Goal: Task Accomplishment & Management: Use online tool/utility

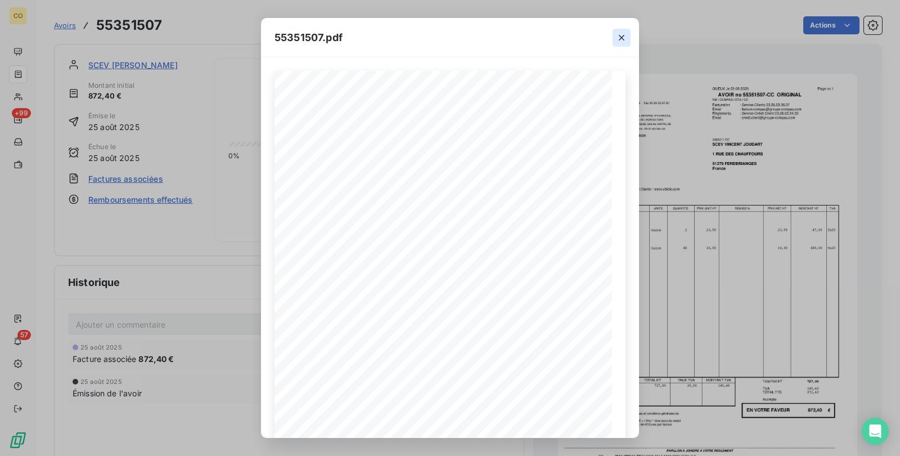
drag, startPoint x: 0, startPoint y: 0, endPoint x: 625, endPoint y: 31, distance: 625.4
click at [625, 31] on button "button" at bounding box center [622, 38] width 18 height 18
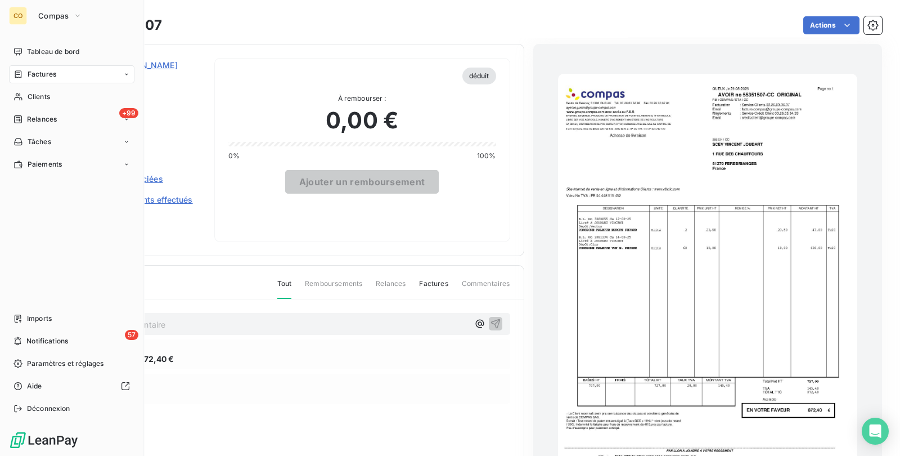
click at [66, 128] on nav "Tableau de bord Factures Clients +99 Relances Tâches Paiements" at bounding box center [71, 108] width 125 height 131
click at [59, 121] on div "+99 Relances" at bounding box center [71, 119] width 125 height 18
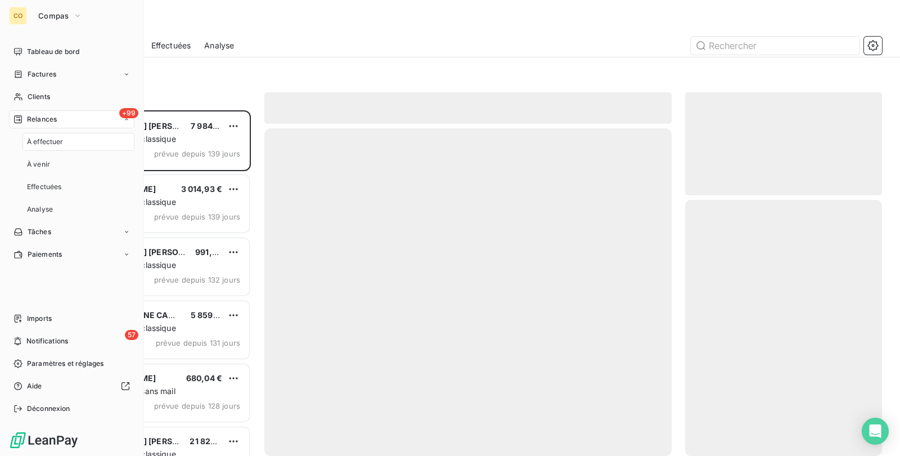
scroll to position [335, 186]
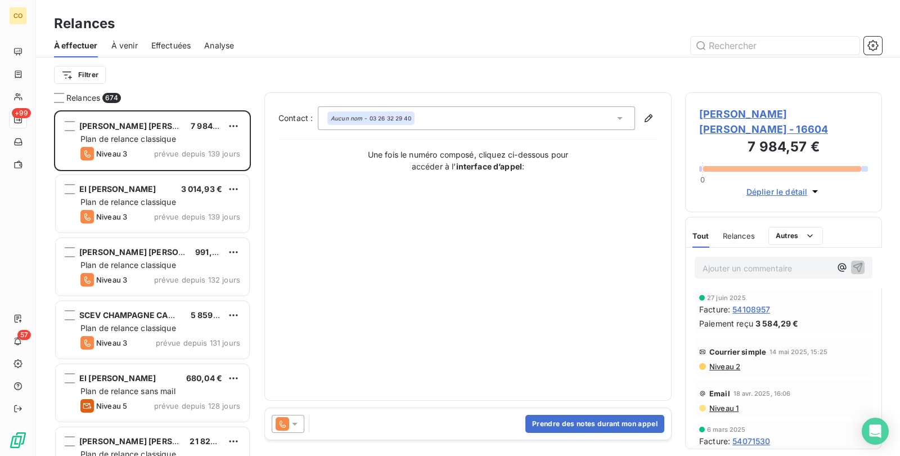
click at [188, 38] on div "Effectuées" at bounding box center [171, 46] width 40 height 24
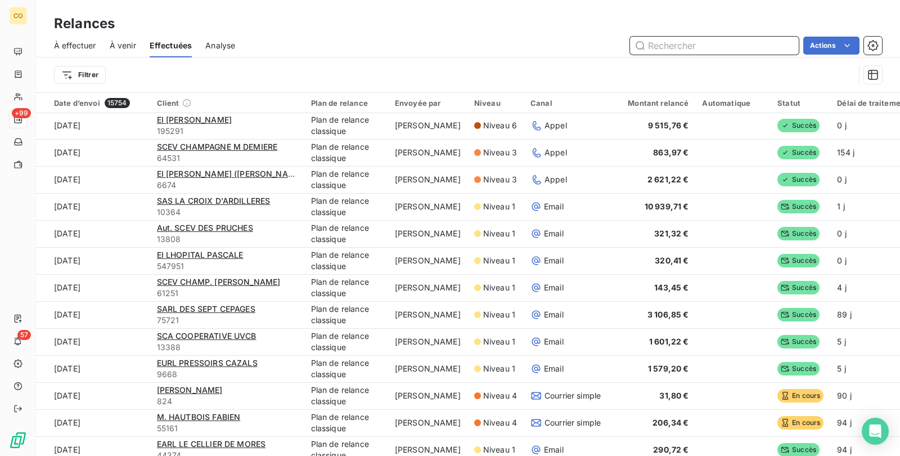
scroll to position [703, 0]
click at [62, 79] on html "CO +99 57 Relances À effectuer À venir Effectuées Analyse Actions Filtrer Date …" at bounding box center [450, 228] width 900 height 456
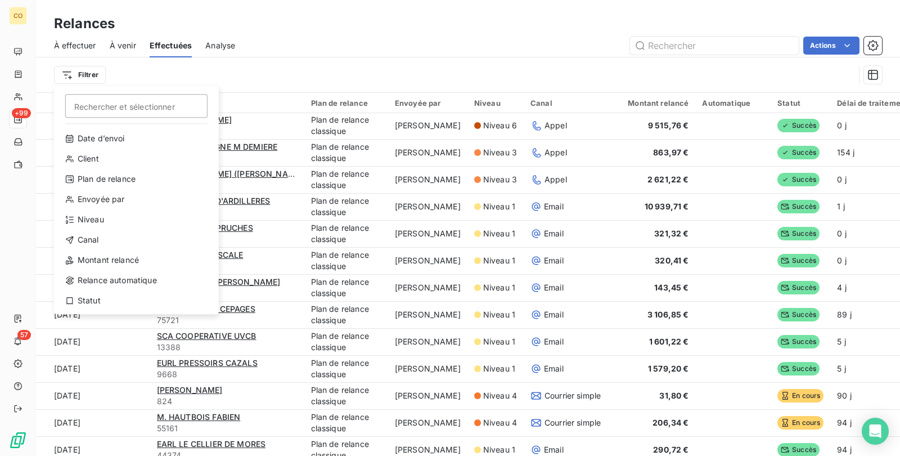
click at [29, 121] on html "CO +99 57 Relances À effectuer À venir Effectuées Analyse Actions Filtrer Reche…" at bounding box center [450, 228] width 900 height 456
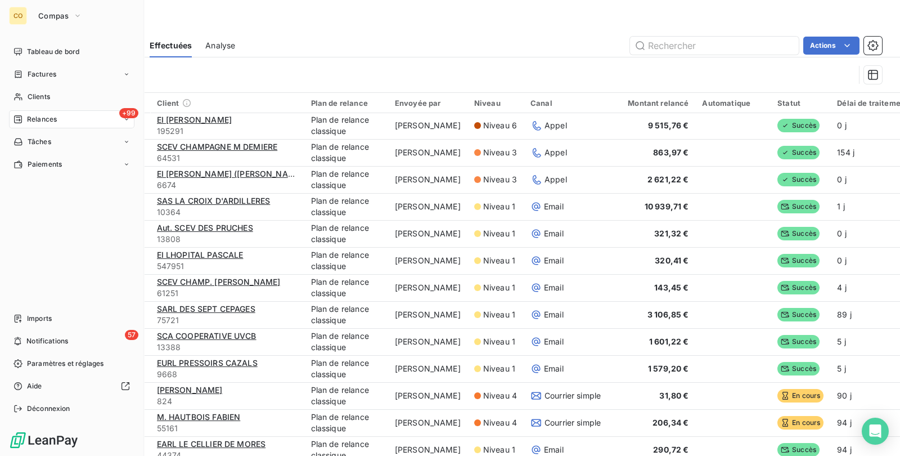
click at [31, 120] on span "Relances" at bounding box center [42, 119] width 30 height 10
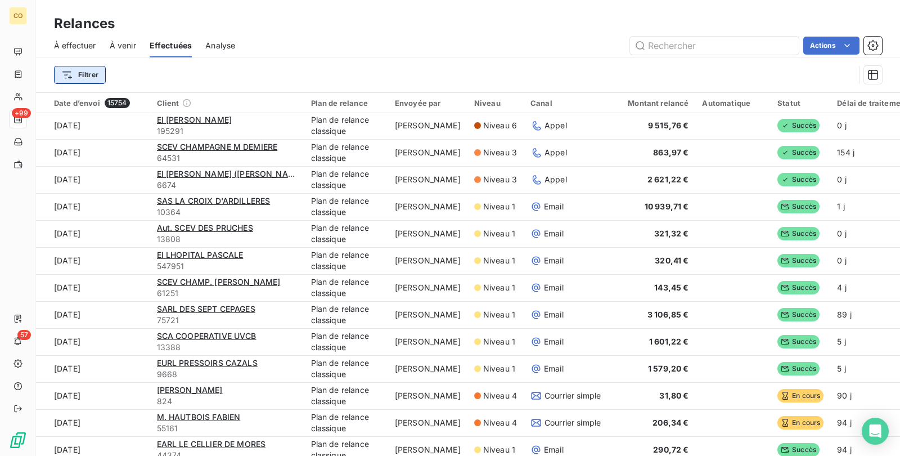
click at [93, 78] on html "CO +99 57 Relances À effectuer À venir Effectuées Analyse Actions Filtrer Date …" at bounding box center [450, 228] width 900 height 456
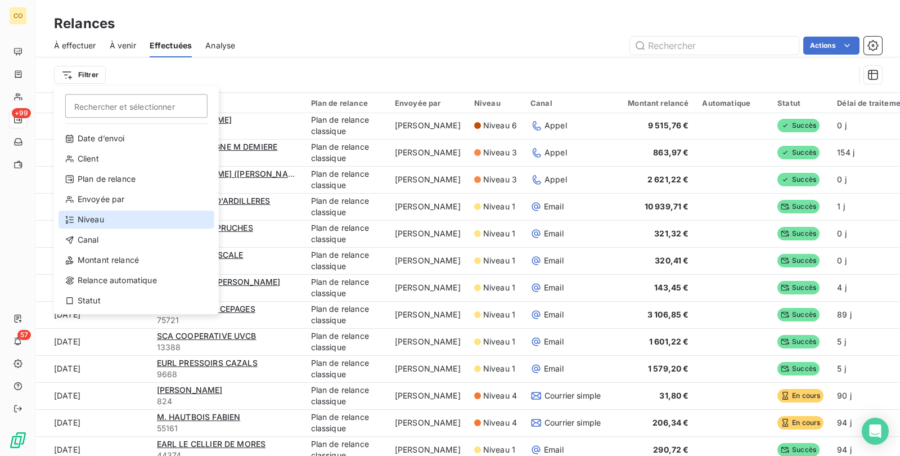
click at [95, 222] on div "Niveau" at bounding box center [137, 219] width 156 height 18
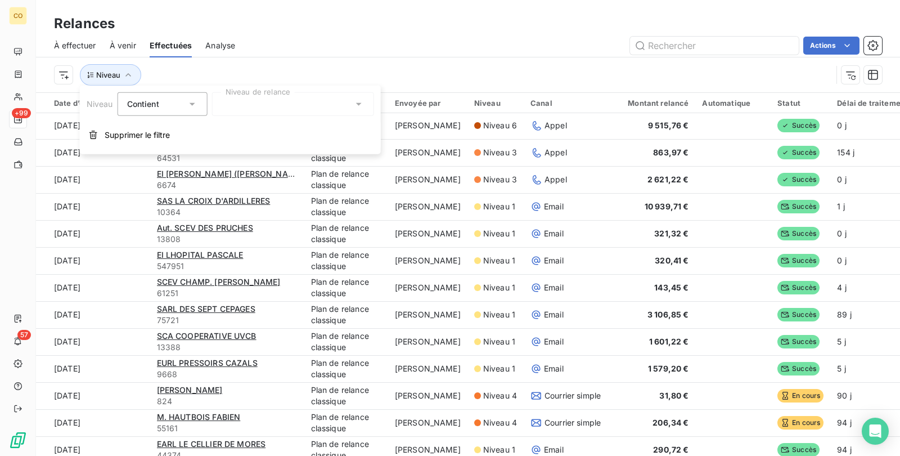
click at [315, 105] on div at bounding box center [293, 104] width 162 height 24
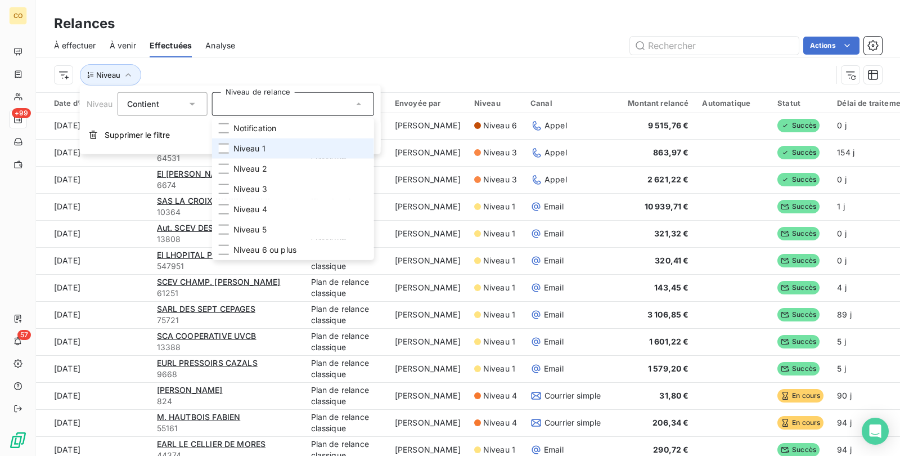
click at [281, 156] on li "Niveau 1" at bounding box center [293, 148] width 162 height 20
click at [307, 43] on div "Actions" at bounding box center [566, 46] width 634 height 18
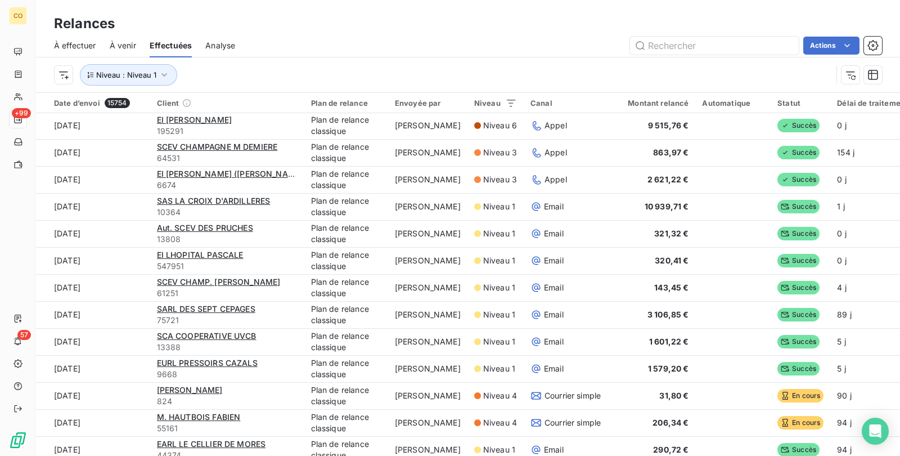
click at [75, 45] on span "À effectuer" at bounding box center [75, 45] width 42 height 11
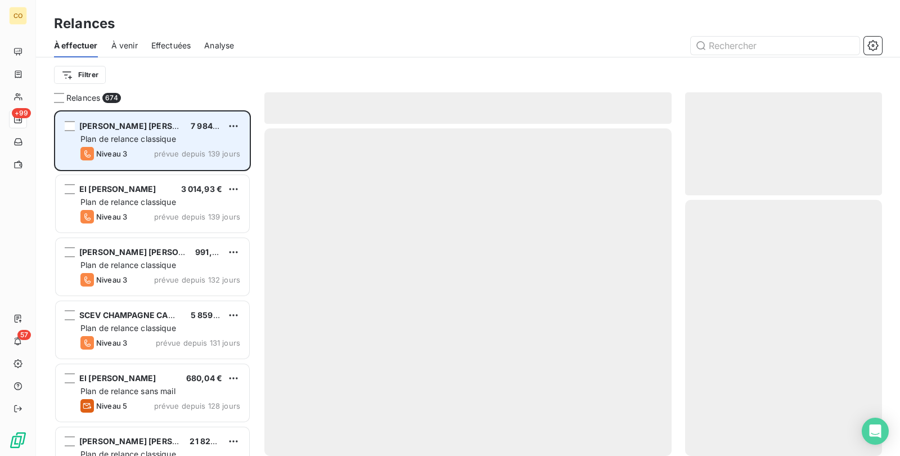
scroll to position [335, 186]
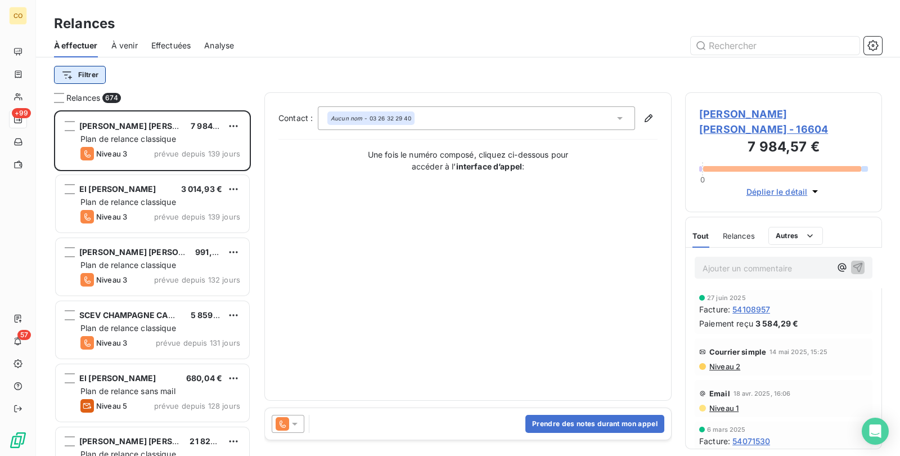
click at [64, 72] on html "CO +99 57 Relances À effectuer À venir Effectuées Analyse Filtrer Relances 674 …" at bounding box center [450, 228] width 900 height 456
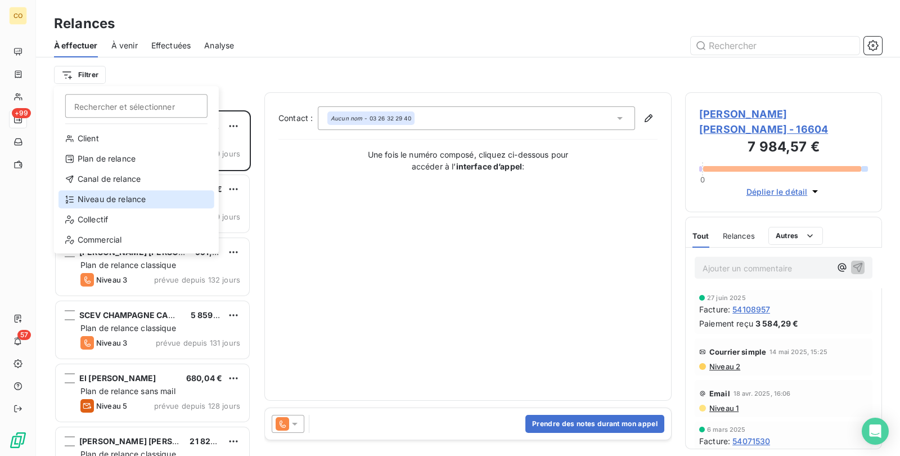
click at [130, 203] on div "Niveau de relance" at bounding box center [137, 199] width 156 height 18
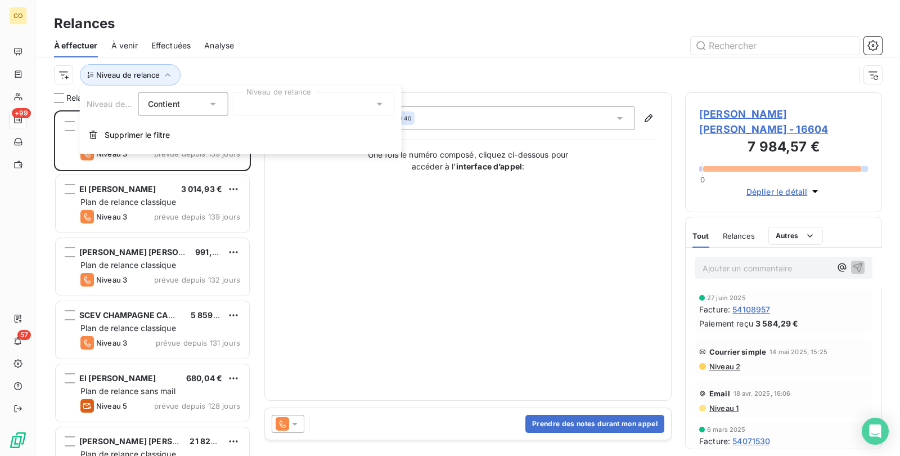
click at [340, 101] on div at bounding box center [314, 104] width 162 height 24
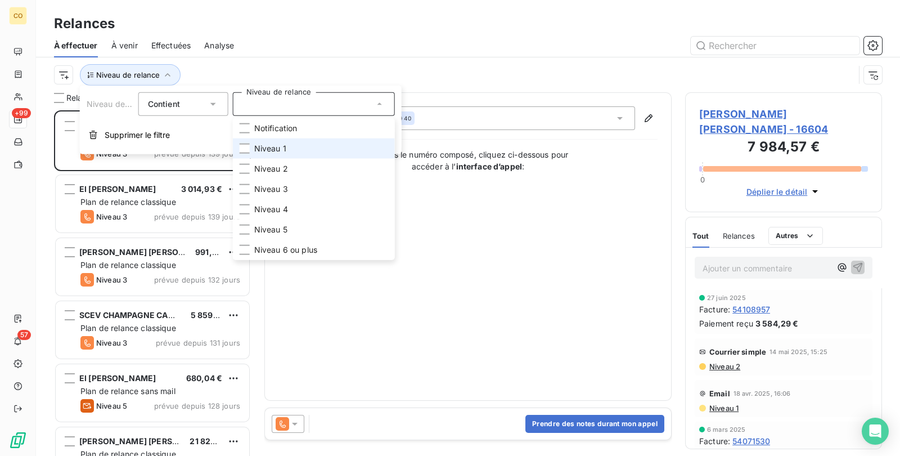
click at [318, 149] on li "Niveau 1" at bounding box center [314, 148] width 162 height 20
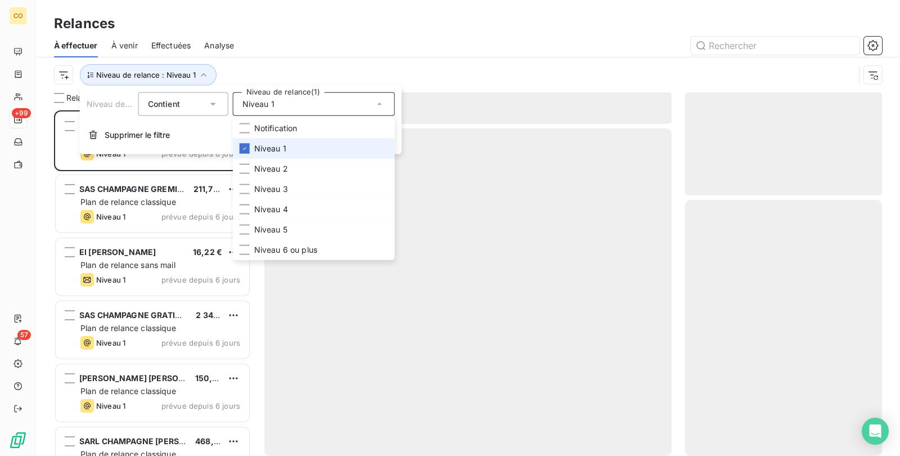
scroll to position [335, 186]
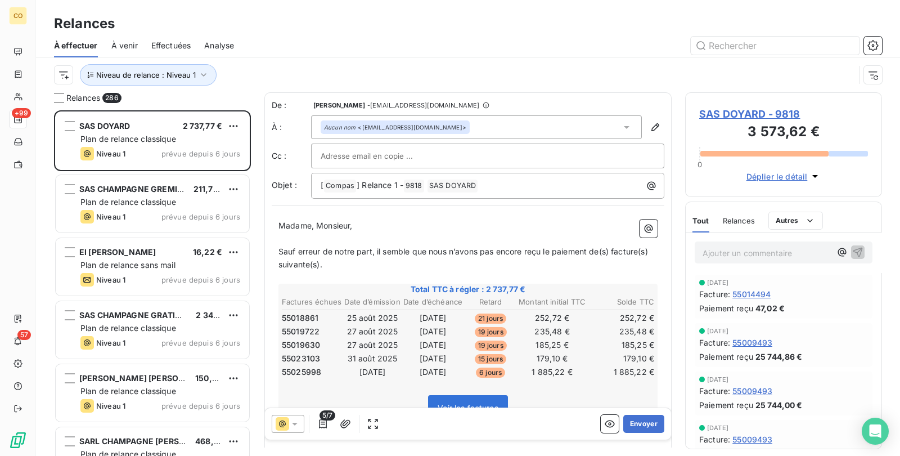
click at [300, 23] on div "Relances" at bounding box center [468, 24] width 864 height 20
click at [628, 415] on button "Envoyer" at bounding box center [643, 424] width 41 height 18
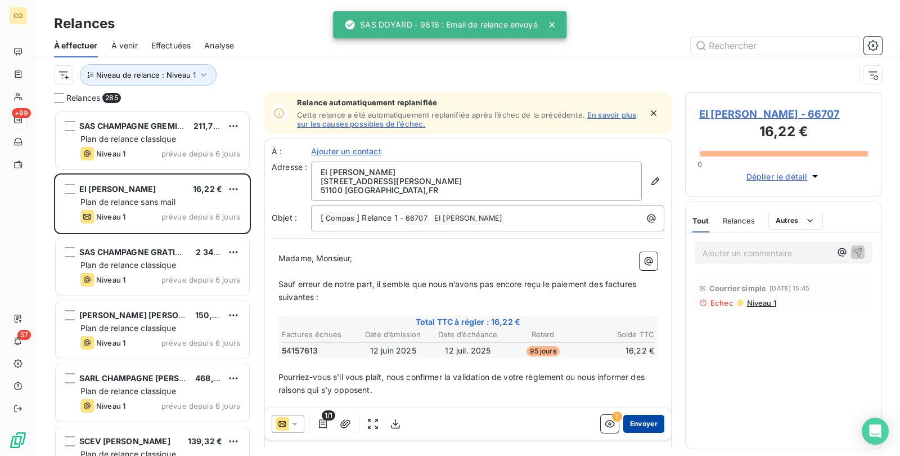
click at [629, 418] on button "Envoyer" at bounding box center [643, 424] width 41 height 18
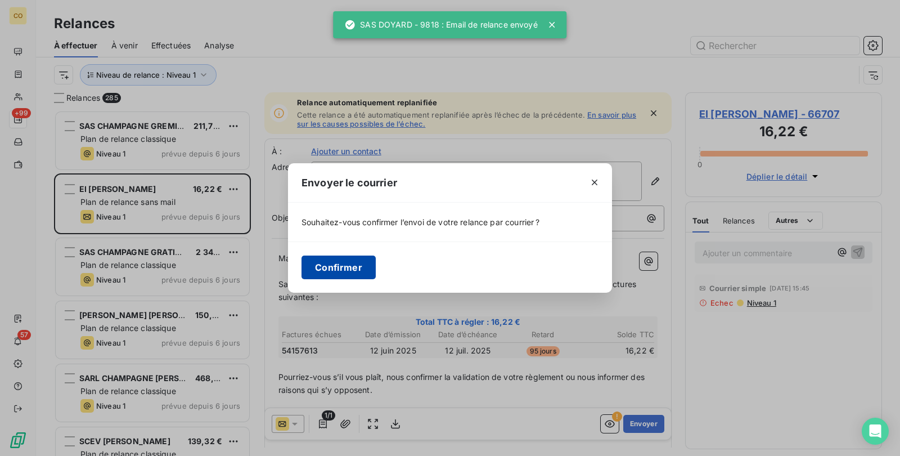
click at [343, 274] on button "Confirmer" at bounding box center [339, 267] width 74 height 24
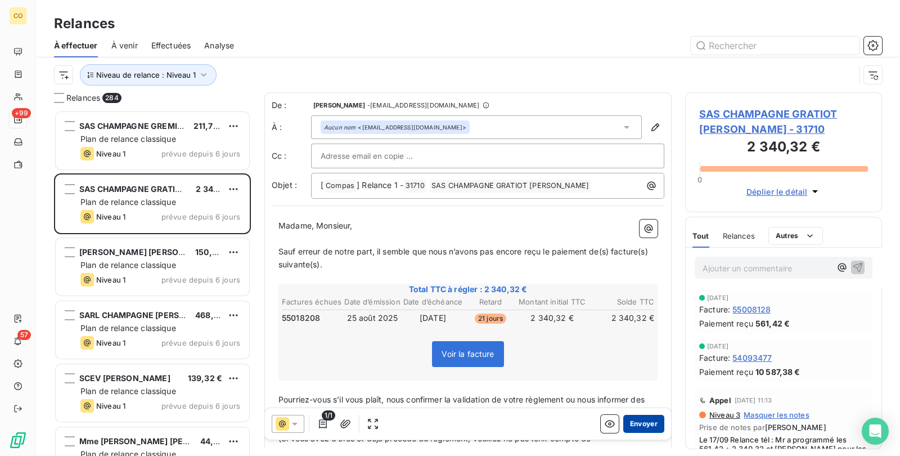
click at [635, 426] on button "Envoyer" at bounding box center [643, 424] width 41 height 18
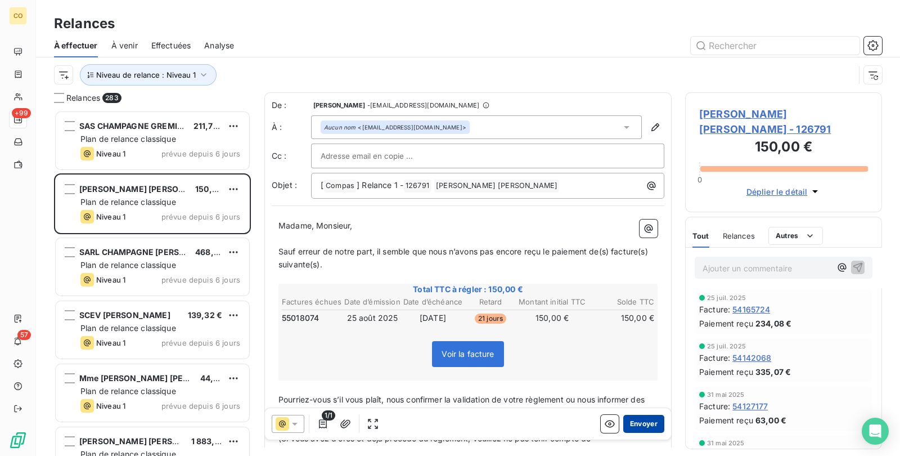
click at [643, 422] on button "Envoyer" at bounding box center [643, 424] width 41 height 18
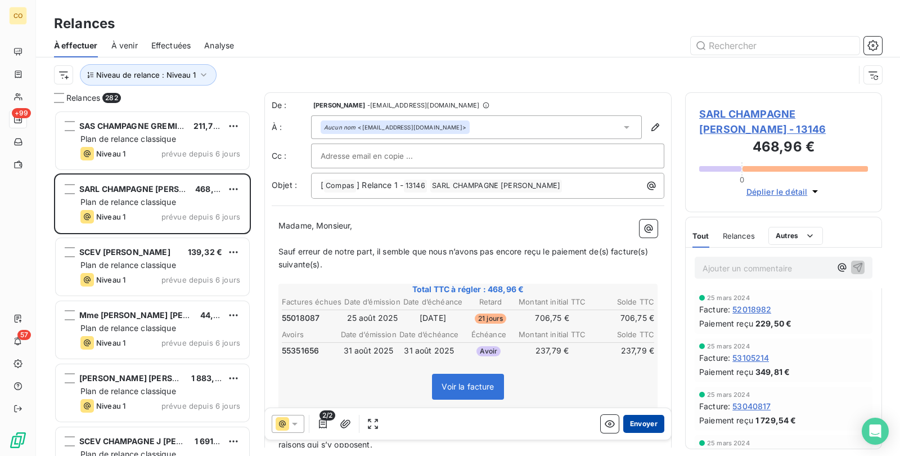
click at [645, 416] on button "Envoyer" at bounding box center [643, 424] width 41 height 18
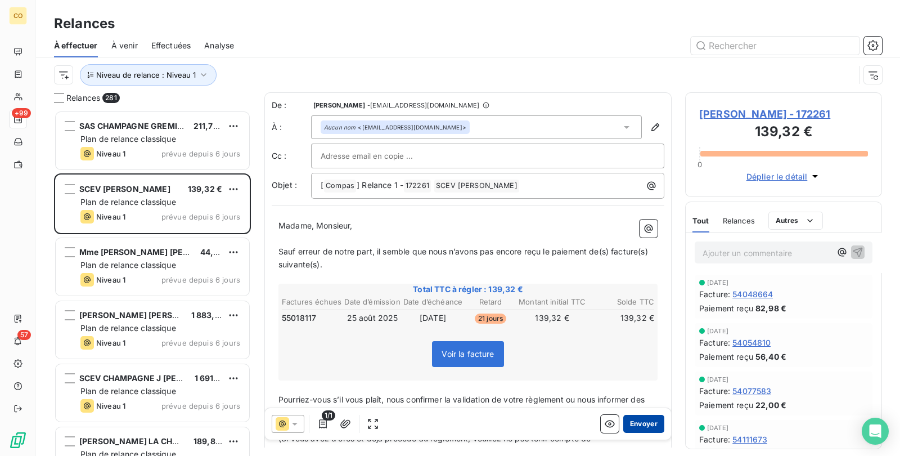
click at [628, 422] on button "Envoyer" at bounding box center [643, 424] width 41 height 18
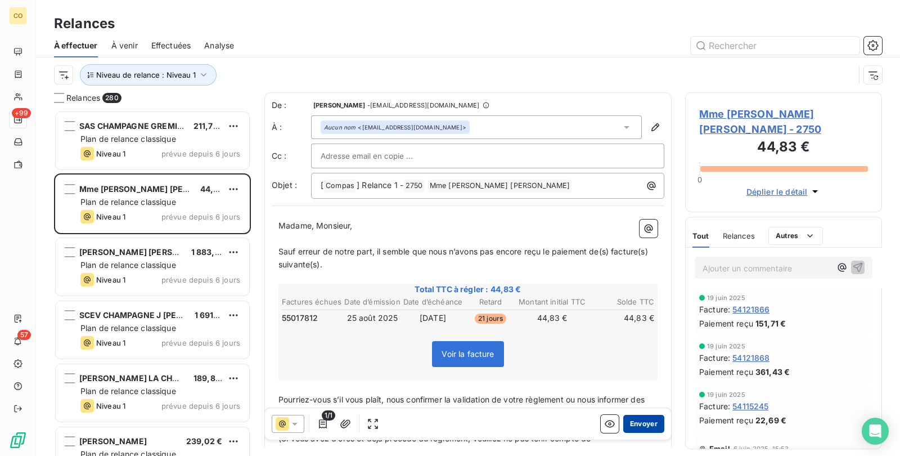
click at [627, 420] on button "Envoyer" at bounding box center [643, 424] width 41 height 18
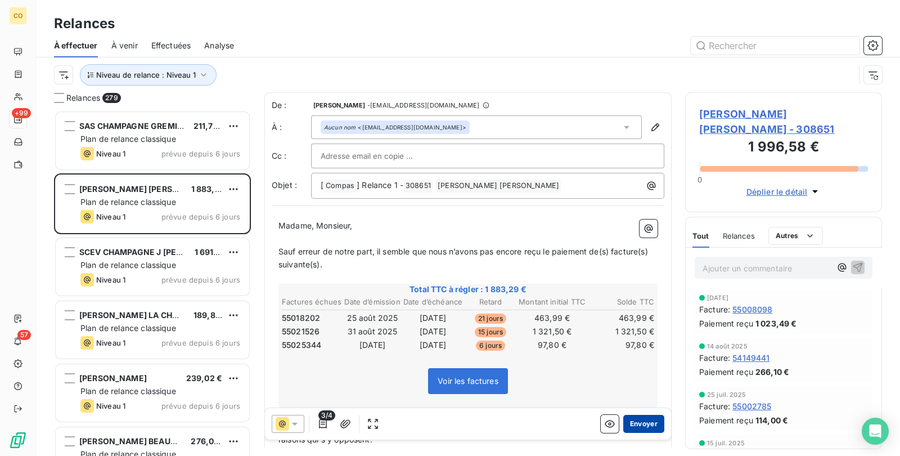
click at [635, 424] on button "Envoyer" at bounding box center [643, 424] width 41 height 18
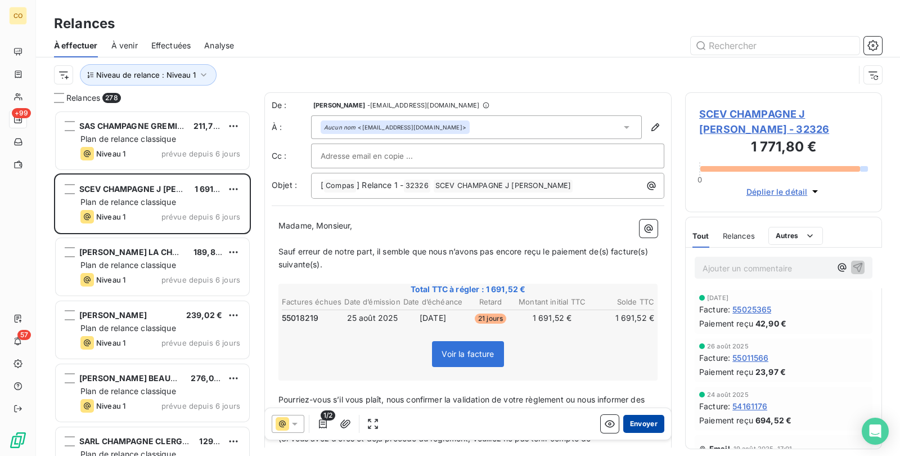
click at [643, 423] on button "Envoyer" at bounding box center [643, 424] width 41 height 18
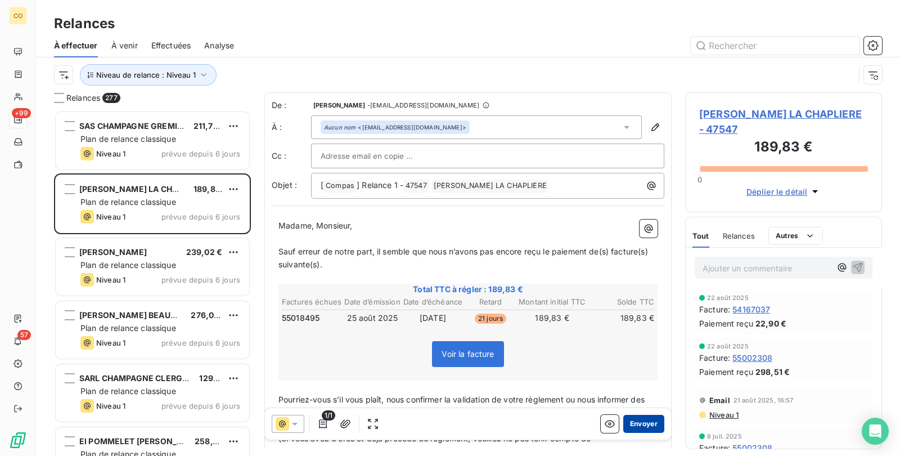
click at [641, 423] on button "Envoyer" at bounding box center [643, 424] width 41 height 18
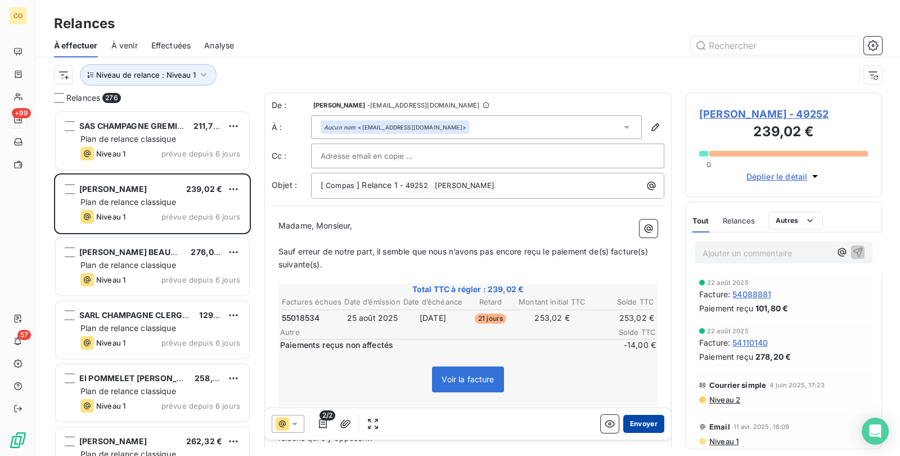
click at [641, 423] on button "Envoyer" at bounding box center [643, 424] width 41 height 18
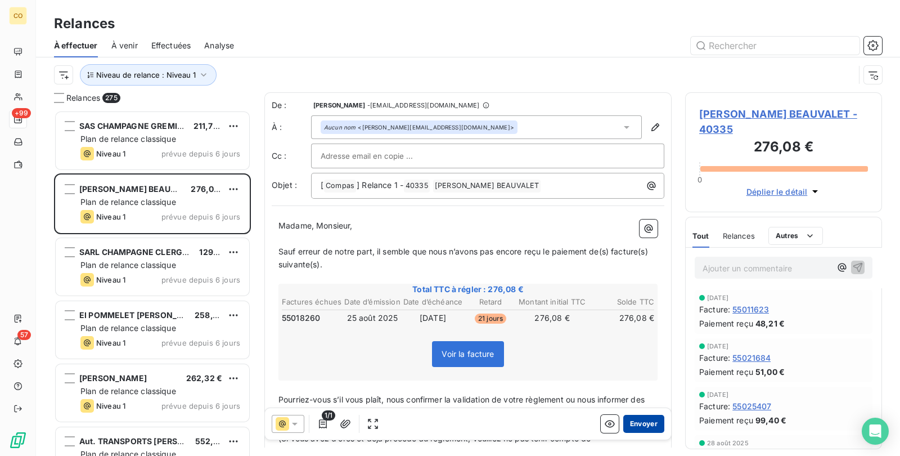
click at [631, 431] on button "Envoyer" at bounding box center [643, 424] width 41 height 18
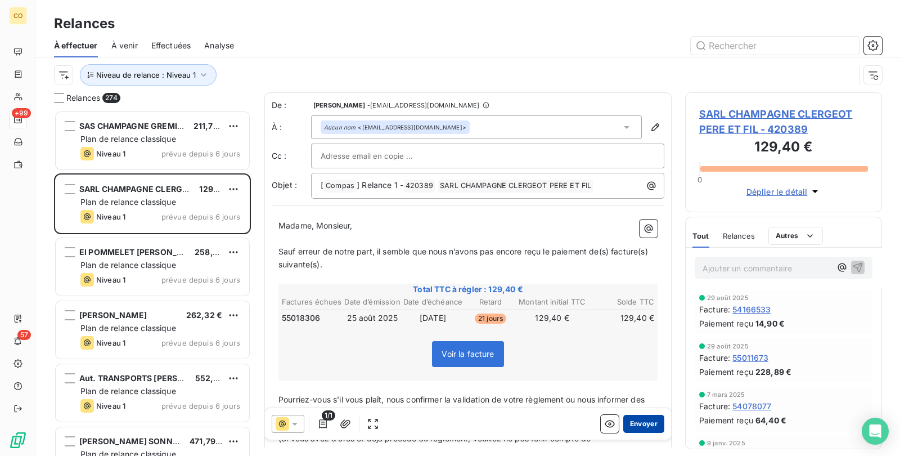
click at [638, 422] on button "Envoyer" at bounding box center [643, 424] width 41 height 18
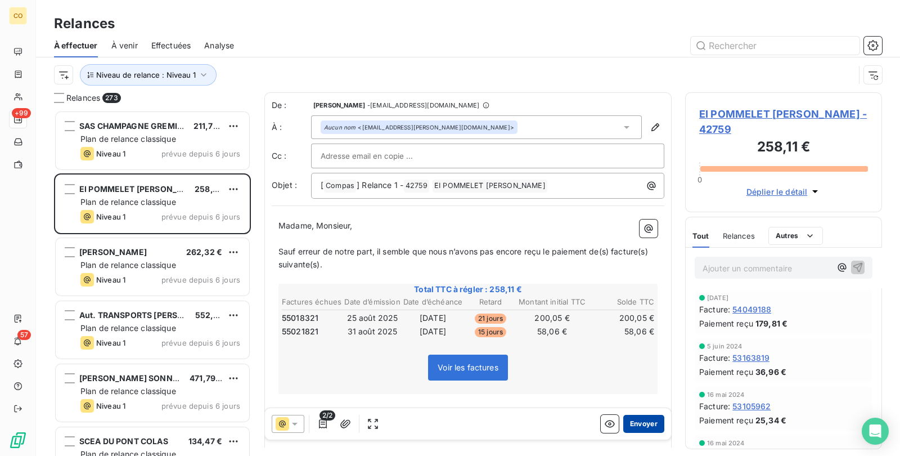
click at [630, 423] on button "Envoyer" at bounding box center [643, 424] width 41 height 18
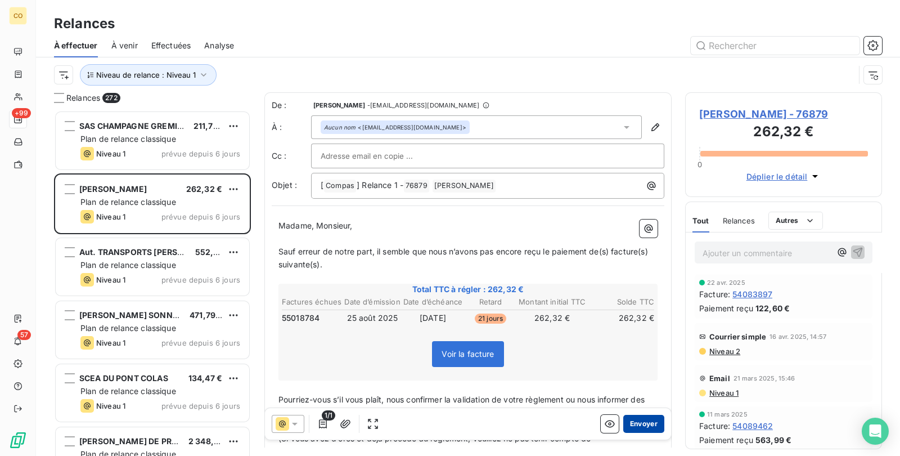
click at [627, 422] on button "Envoyer" at bounding box center [643, 424] width 41 height 18
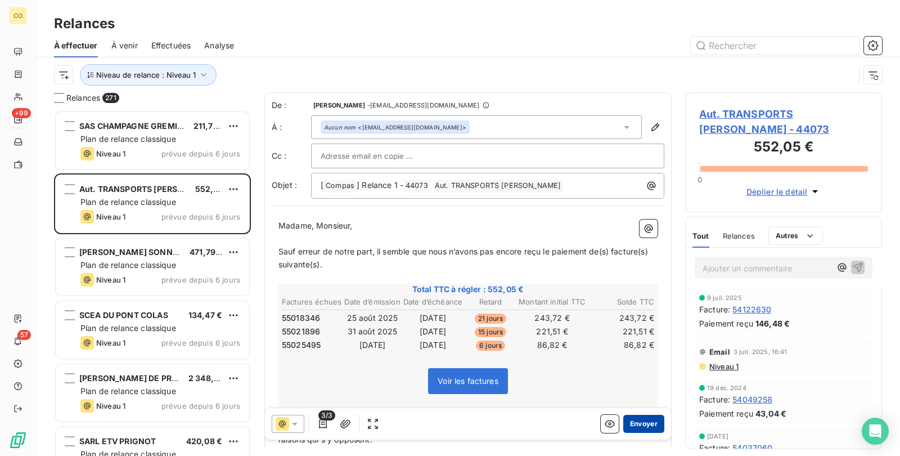
click at [636, 419] on button "Envoyer" at bounding box center [643, 424] width 41 height 18
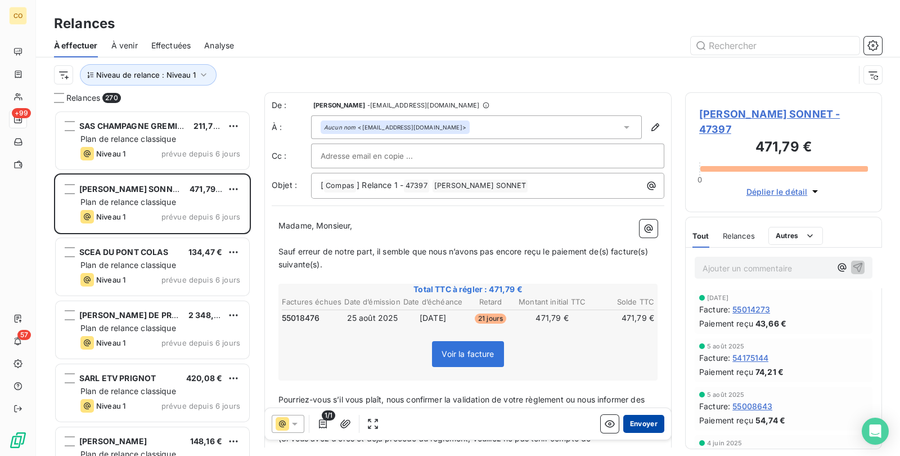
click at [644, 425] on button "Envoyer" at bounding box center [643, 424] width 41 height 18
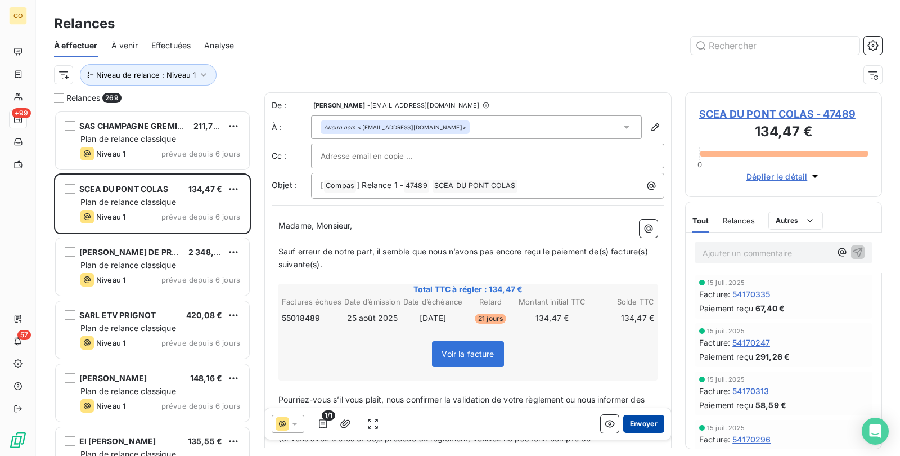
click at [631, 430] on button "Envoyer" at bounding box center [643, 424] width 41 height 18
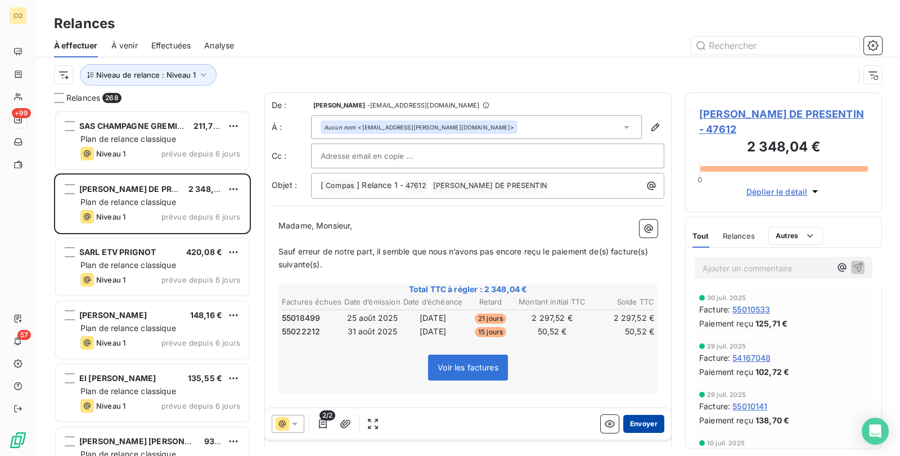
click at [634, 422] on button "Envoyer" at bounding box center [643, 424] width 41 height 18
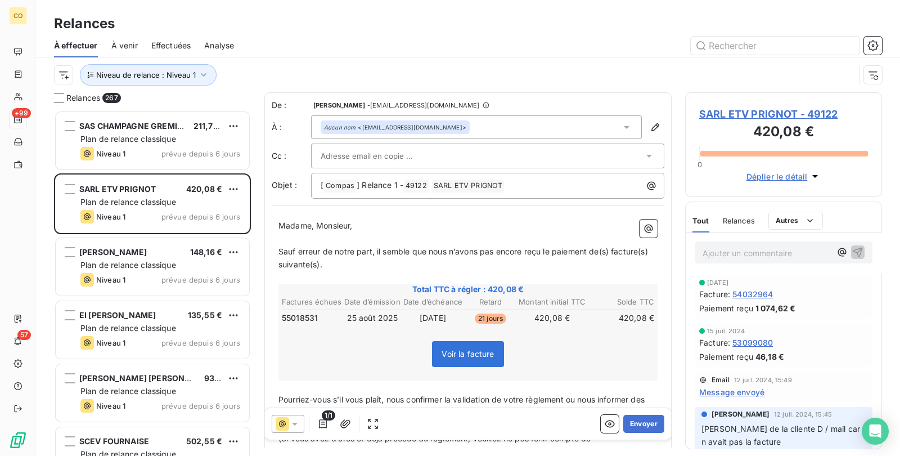
click at [658, 429] on div "1/1 Envoyer" at bounding box center [468, 424] width 406 height 32
click at [645, 421] on button "Envoyer" at bounding box center [643, 424] width 41 height 18
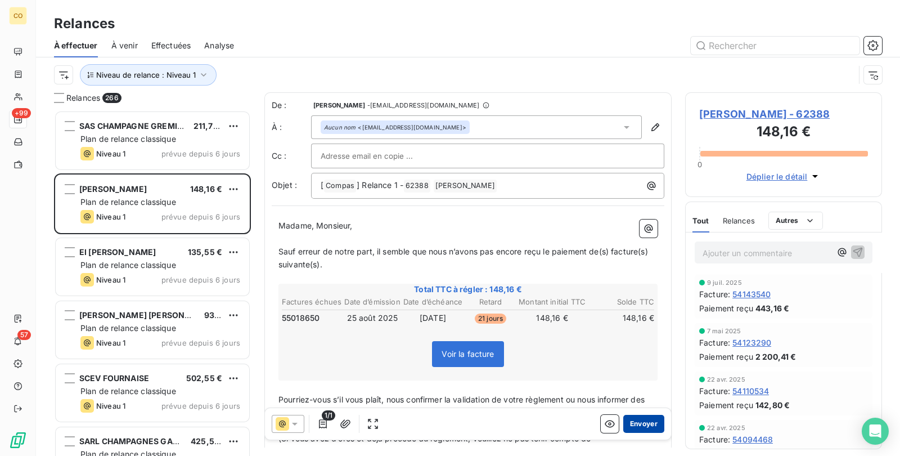
click at [631, 420] on button "Envoyer" at bounding box center [643, 424] width 41 height 18
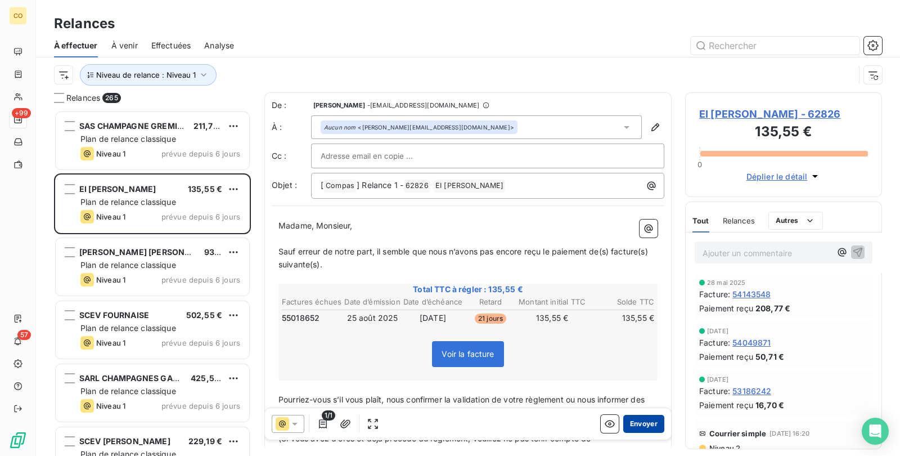
click at [640, 430] on button "Envoyer" at bounding box center [643, 424] width 41 height 18
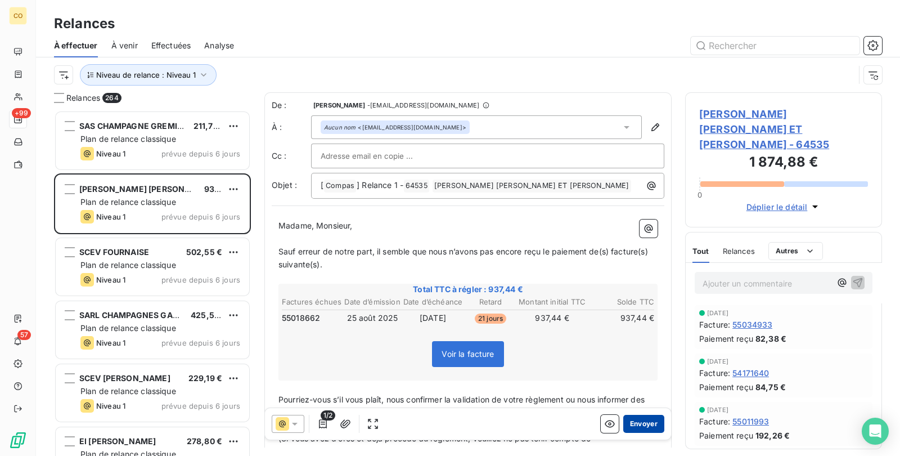
click at [647, 423] on button "Envoyer" at bounding box center [643, 424] width 41 height 18
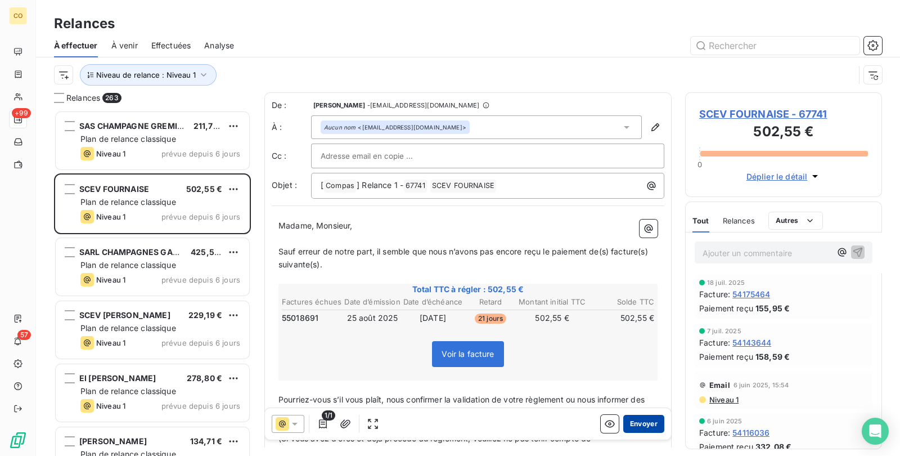
click at [640, 420] on button "Envoyer" at bounding box center [643, 424] width 41 height 18
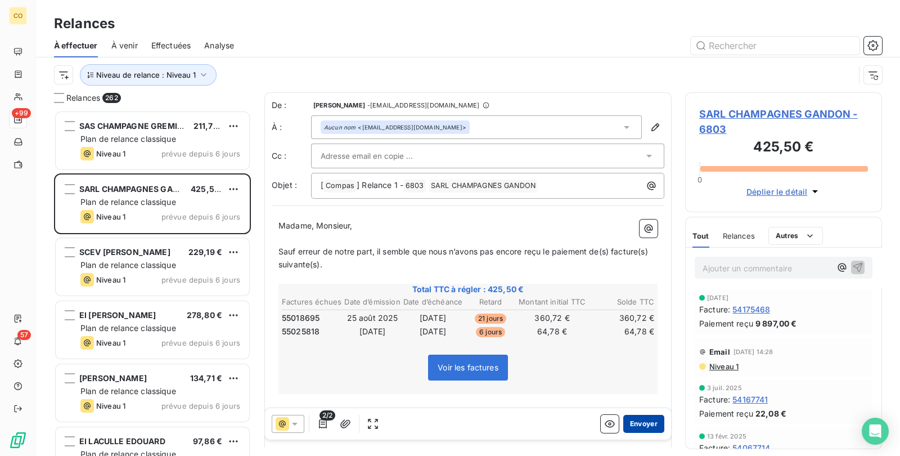
click at [631, 416] on button "Envoyer" at bounding box center [643, 424] width 41 height 18
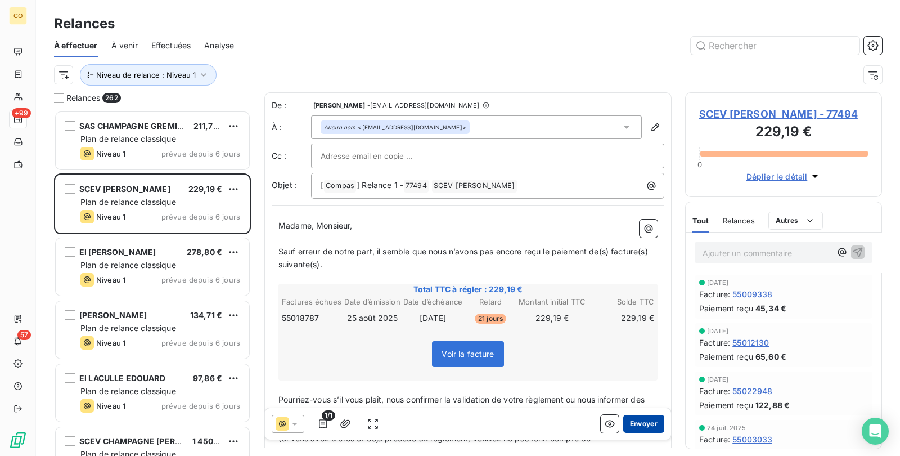
click at [636, 421] on button "Envoyer" at bounding box center [643, 424] width 41 height 18
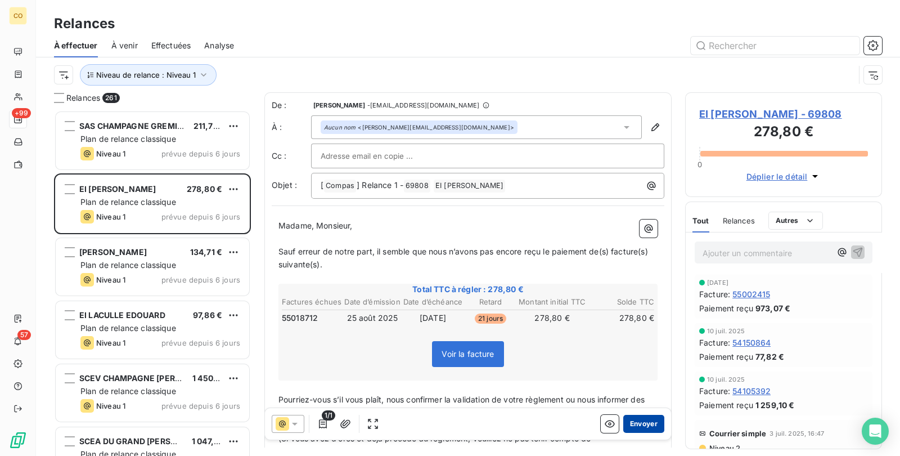
click at [636, 425] on button "Envoyer" at bounding box center [643, 424] width 41 height 18
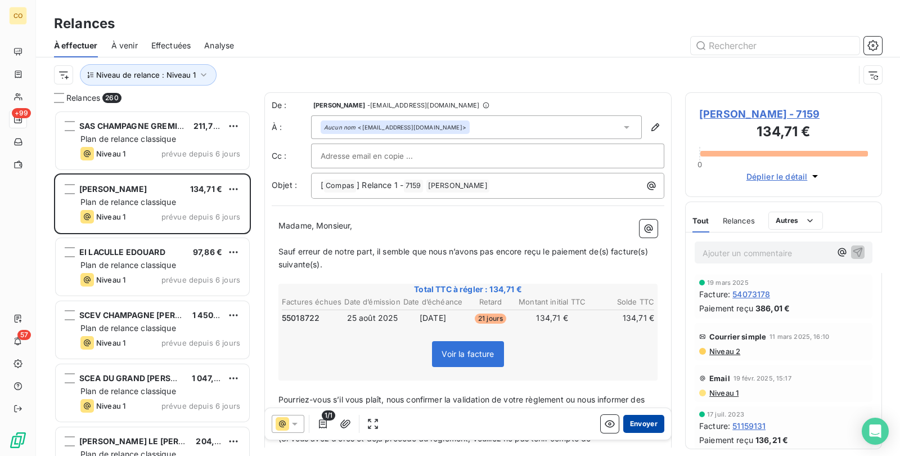
click at [645, 425] on button "Envoyer" at bounding box center [643, 424] width 41 height 18
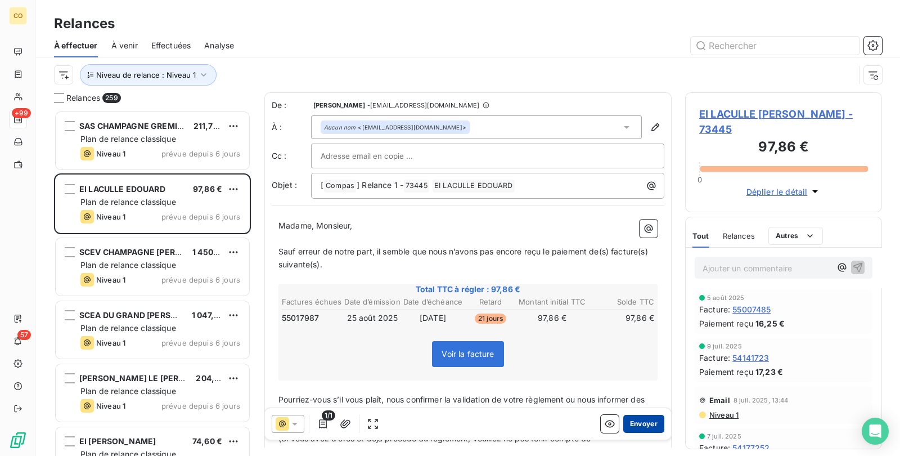
click at [639, 430] on button "Envoyer" at bounding box center [643, 424] width 41 height 18
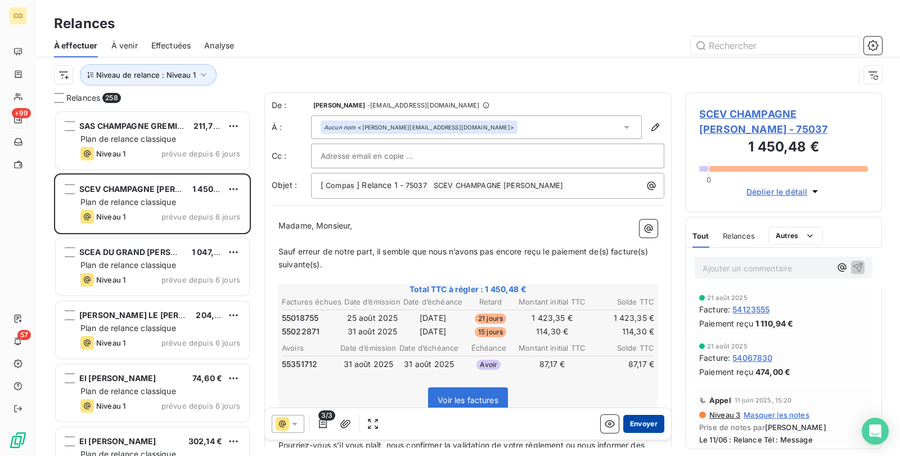
click at [641, 424] on button "Envoyer" at bounding box center [643, 424] width 41 height 18
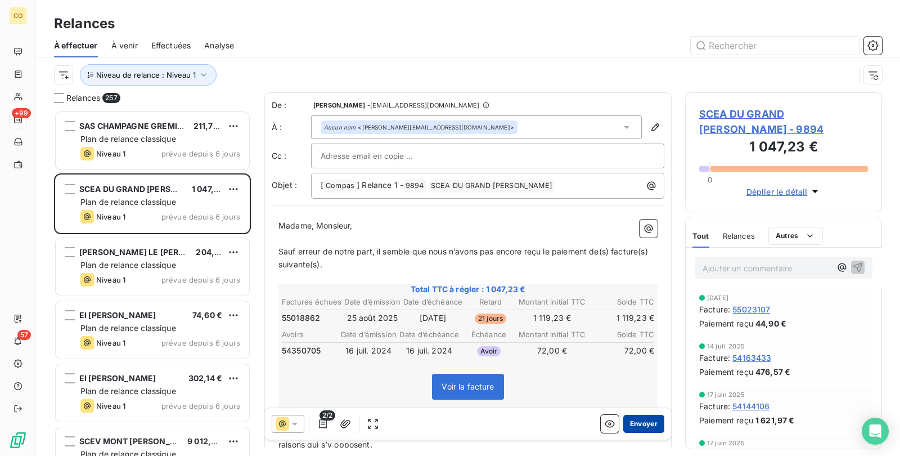
click at [636, 423] on button "Envoyer" at bounding box center [643, 424] width 41 height 18
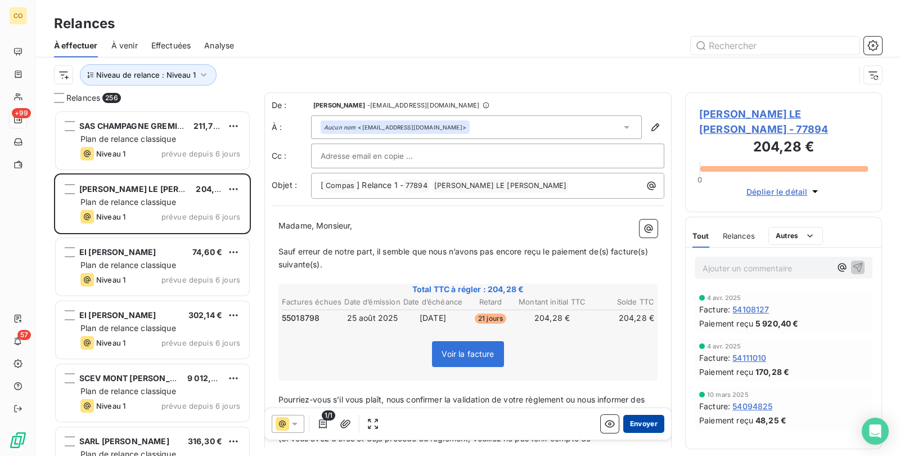
click at [634, 425] on button "Envoyer" at bounding box center [643, 424] width 41 height 18
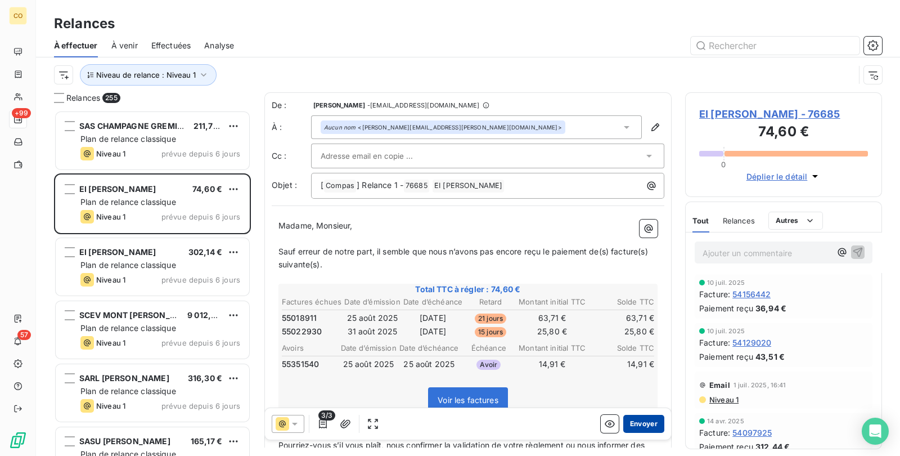
click at [644, 428] on button "Envoyer" at bounding box center [643, 424] width 41 height 18
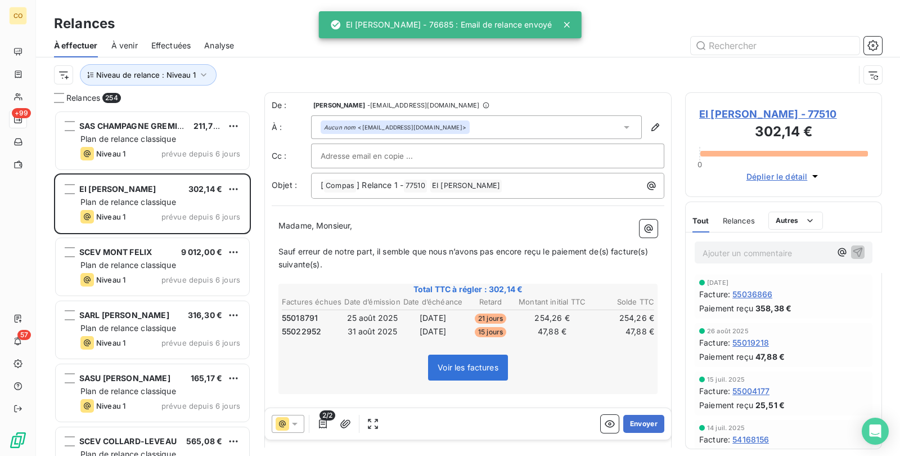
scroll to position [335, 186]
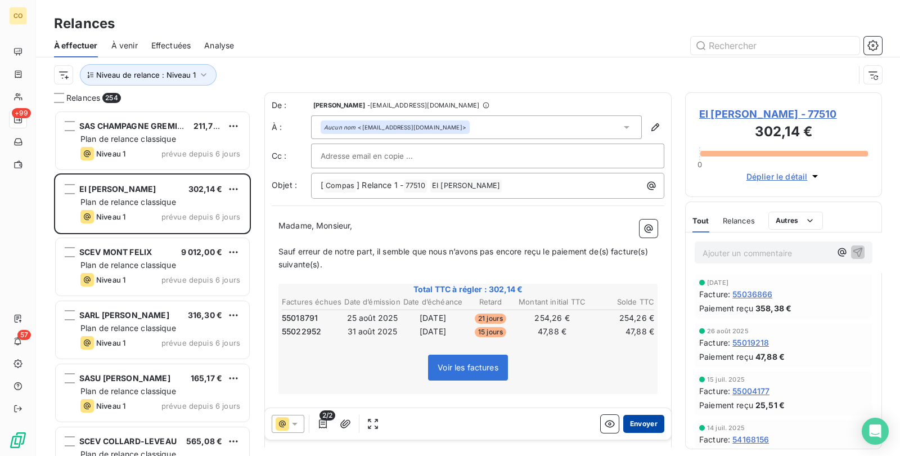
click at [637, 424] on button "Envoyer" at bounding box center [643, 424] width 41 height 18
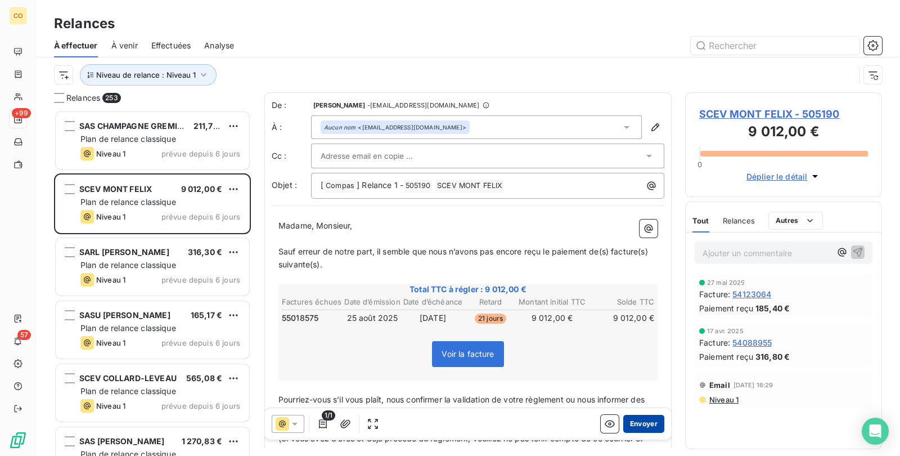
click at [628, 430] on button "Envoyer" at bounding box center [643, 424] width 41 height 18
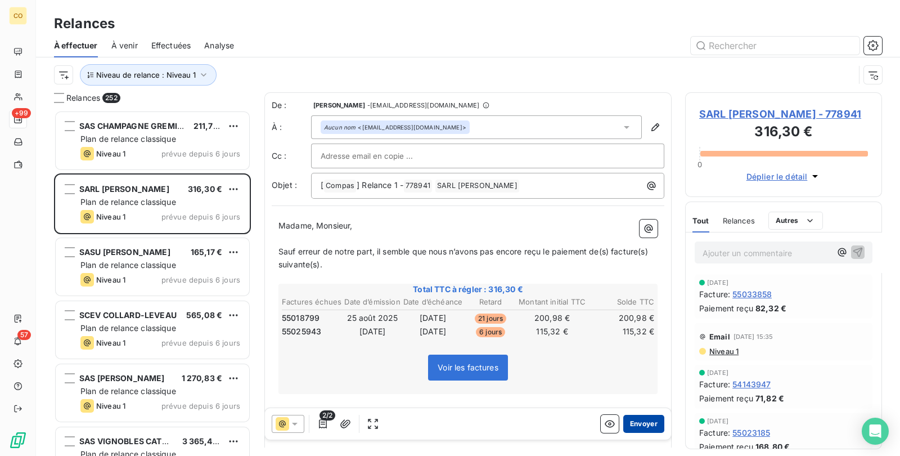
click at [647, 419] on button "Envoyer" at bounding box center [643, 424] width 41 height 18
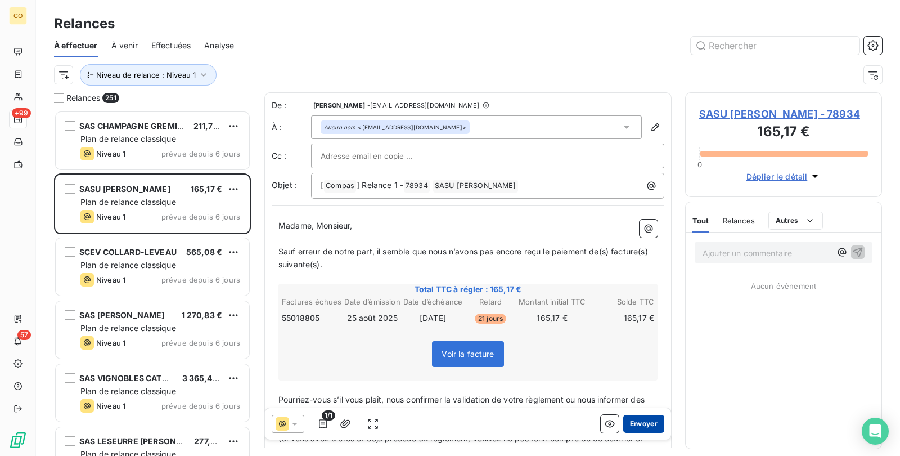
click at [623, 420] on button "Envoyer" at bounding box center [643, 424] width 41 height 18
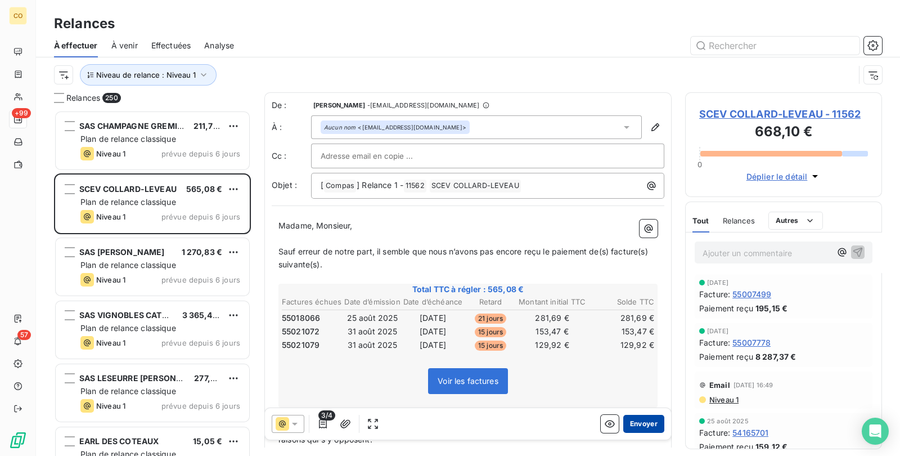
click at [625, 416] on button "Envoyer" at bounding box center [643, 424] width 41 height 18
